Goal: Find contact information: Find contact information

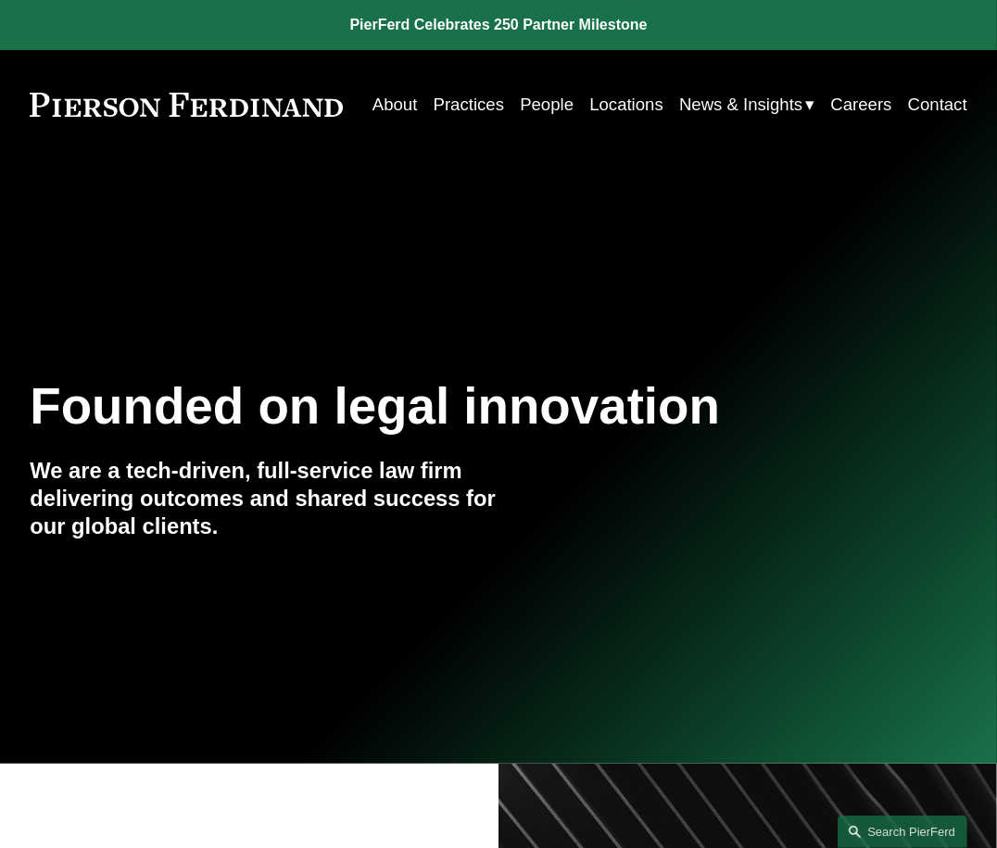
click at [663, 107] on link "Locations" at bounding box center [626, 104] width 74 height 34
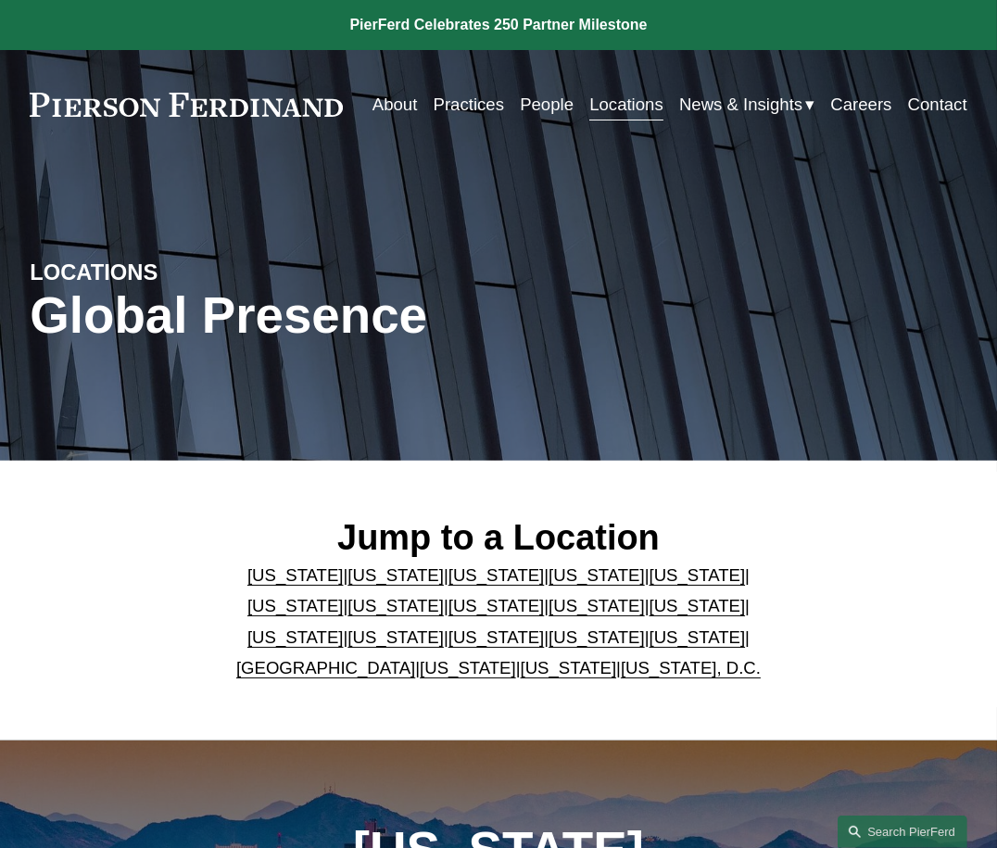
click at [528, 664] on link "[US_STATE]" at bounding box center [569, 667] width 96 height 19
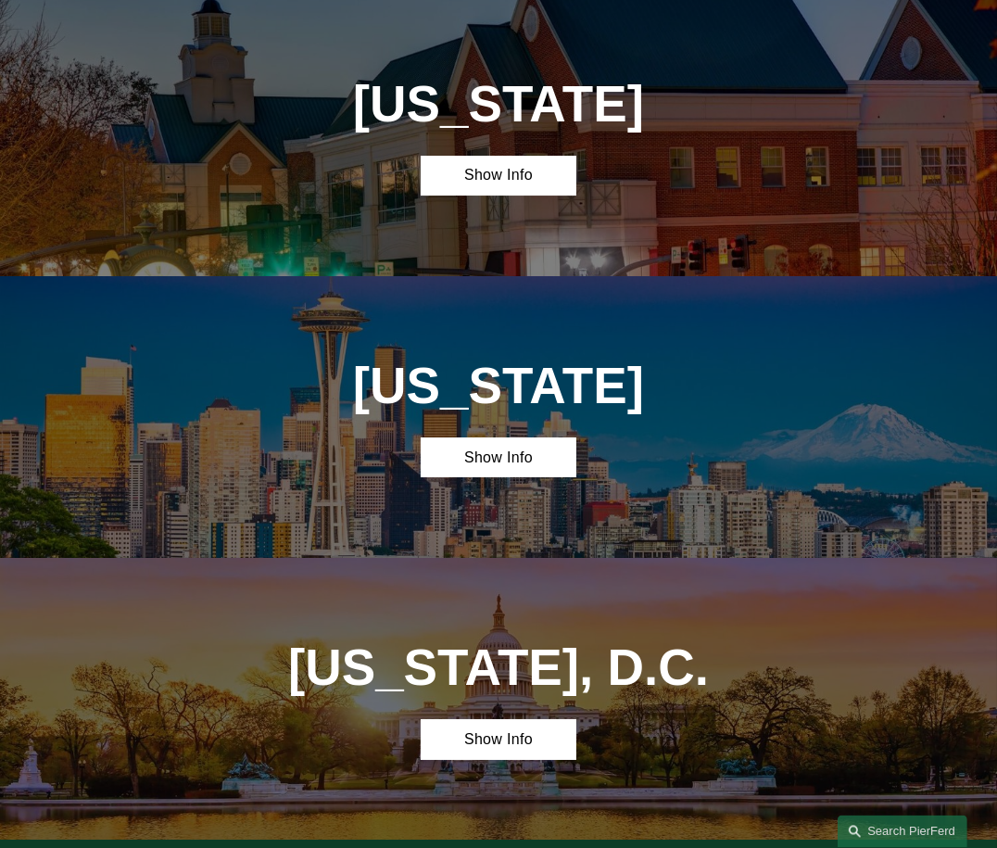
scroll to position [5537, 0]
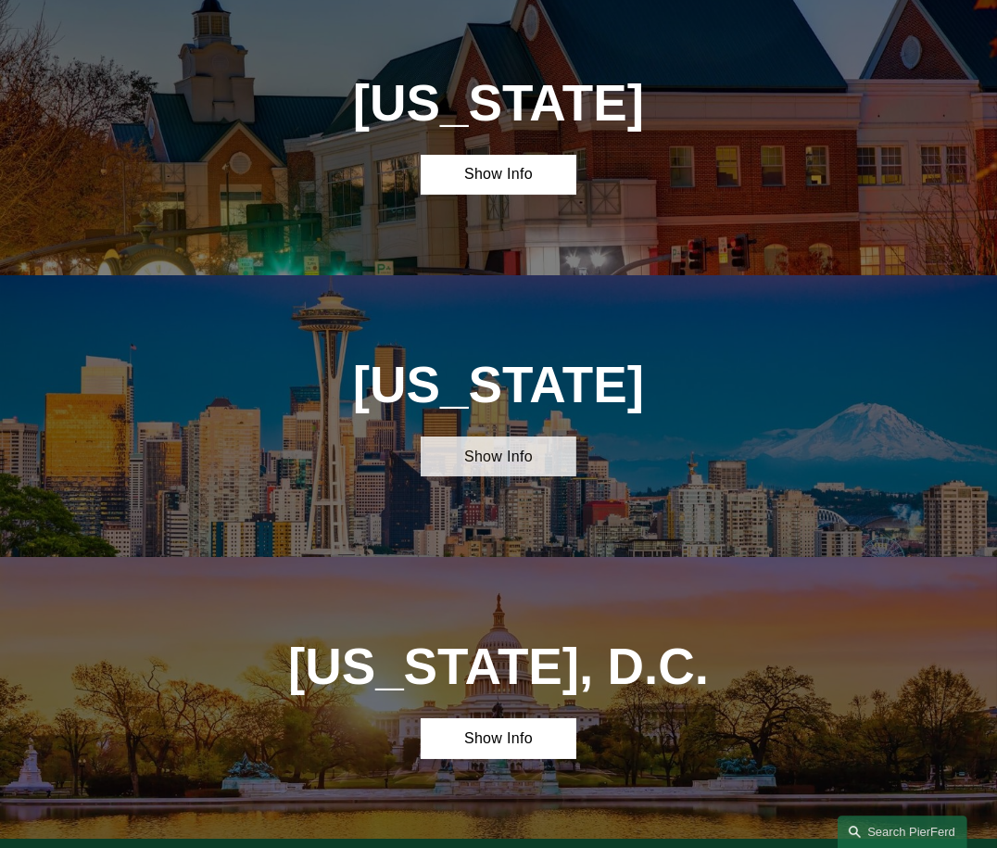
click at [540, 436] on link "Show Info" at bounding box center [499, 456] width 157 height 40
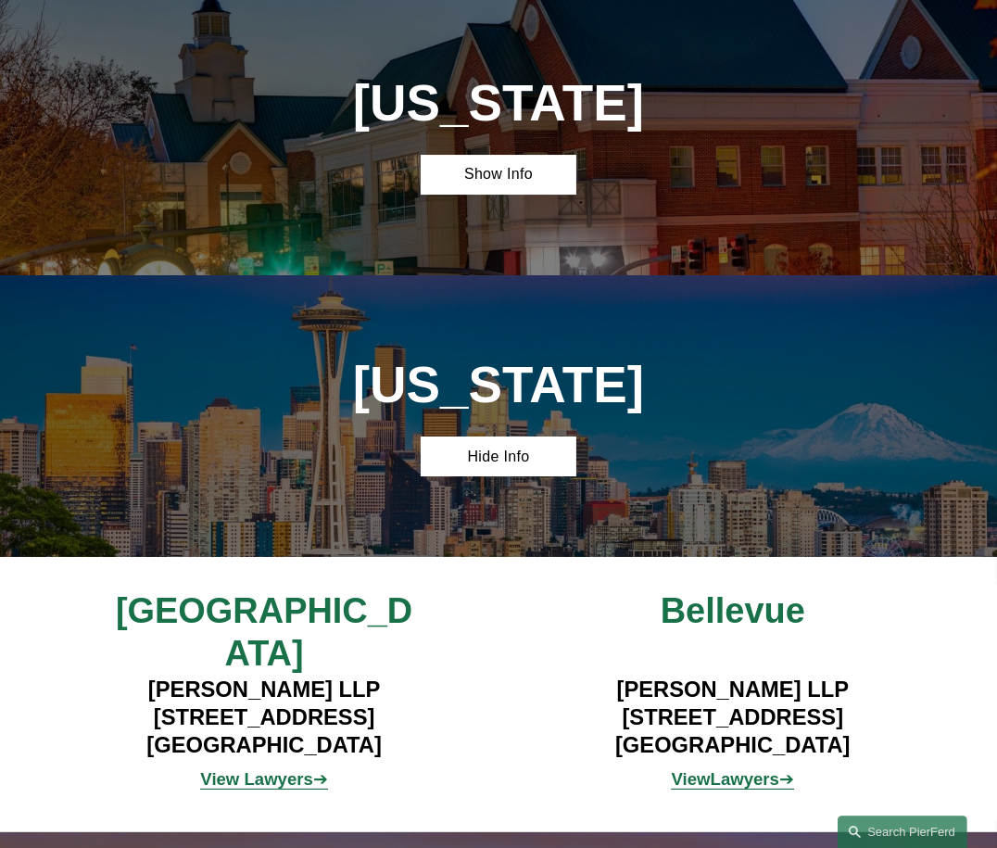
click at [735, 769] on strong "Lawyers" at bounding box center [745, 778] width 69 height 19
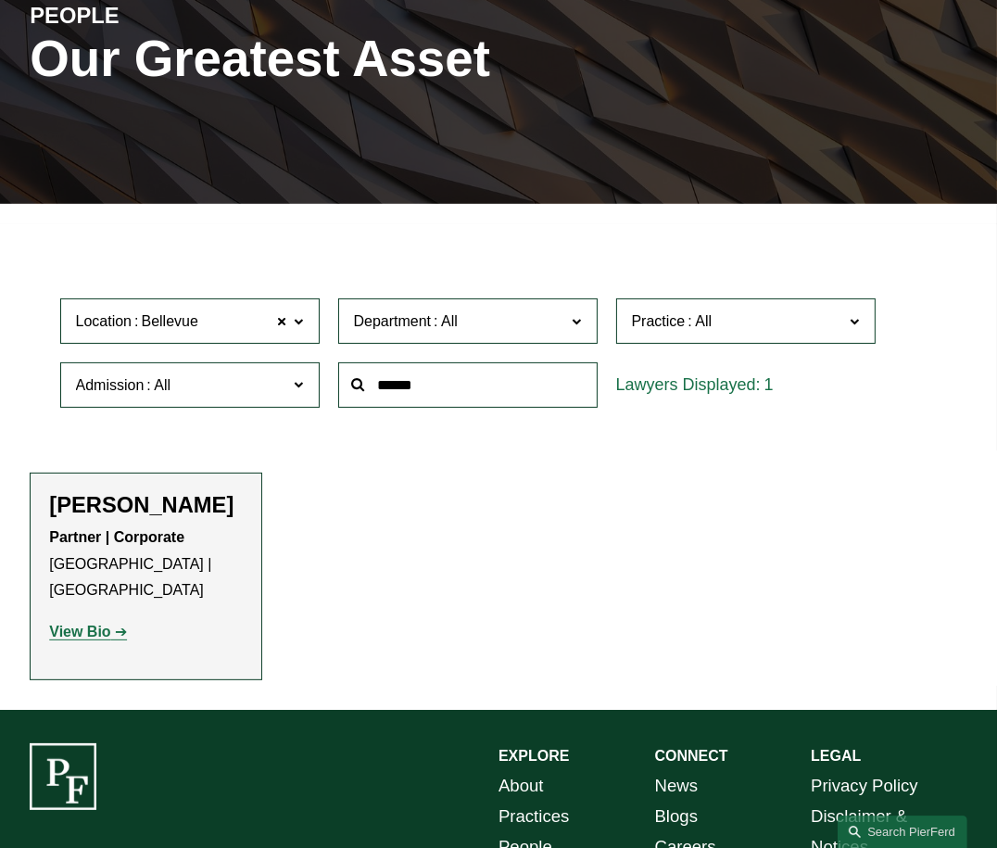
scroll to position [306, 0]
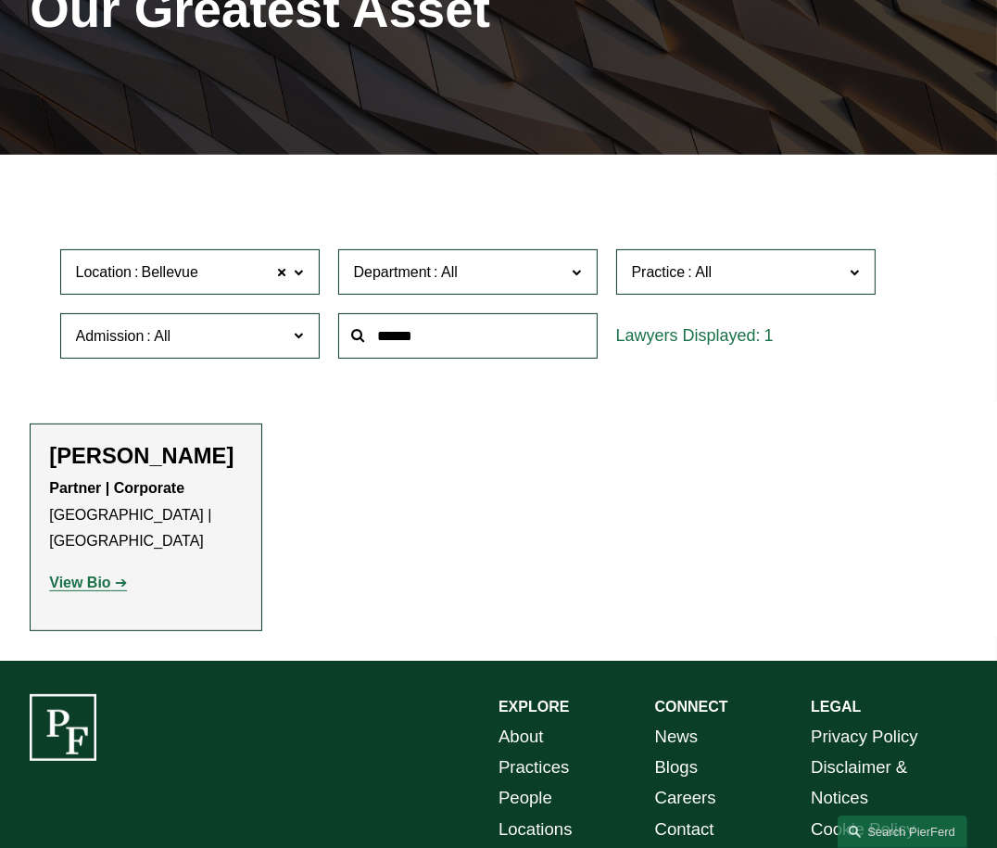
click at [297, 273] on span at bounding box center [298, 271] width 9 height 24
click at [92, 575] on strong "View Bio" at bounding box center [79, 583] width 61 height 16
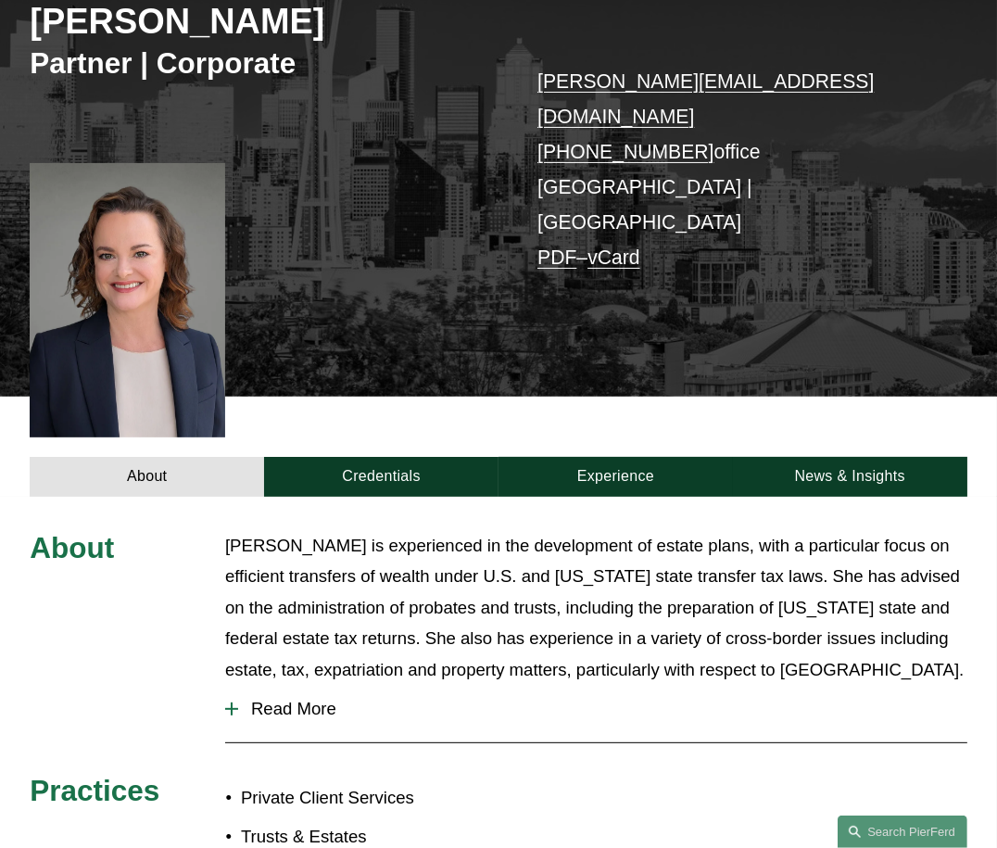
scroll to position [408, 0]
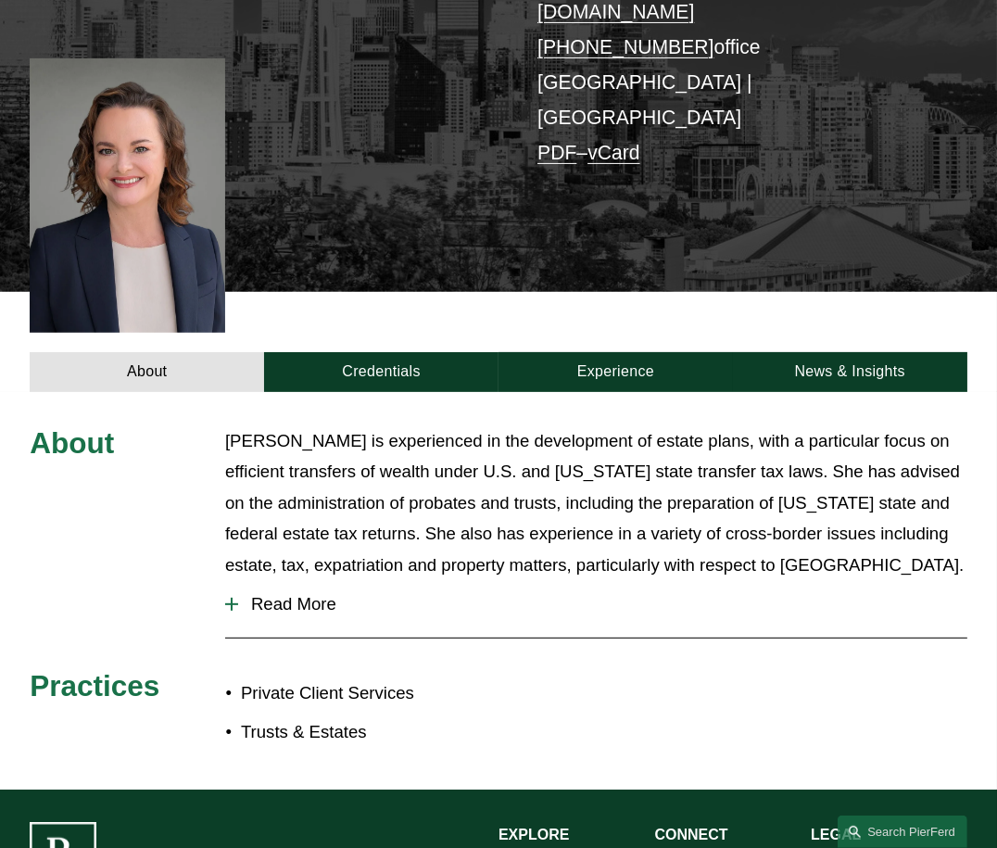
click at [234, 598] on div at bounding box center [231, 604] width 13 height 13
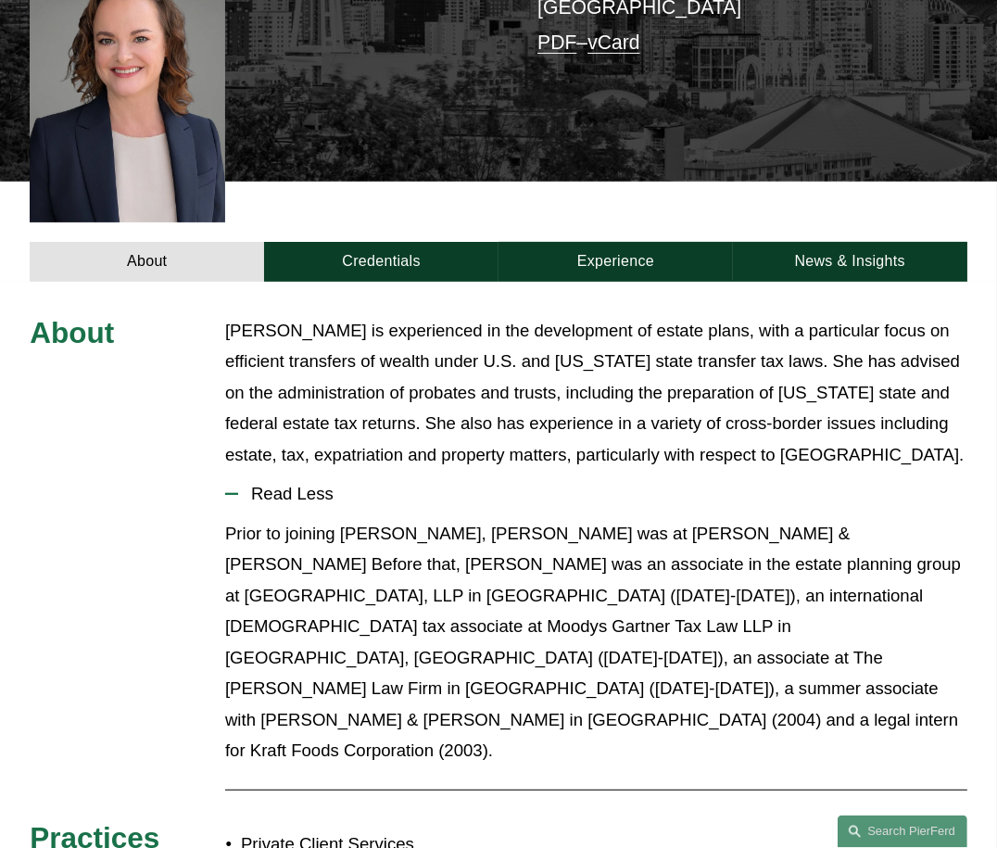
scroll to position [204, 0]
